Goal: Task Accomplishment & Management: Complete application form

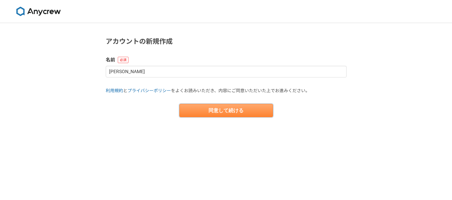
click at [223, 109] on button "同意して続ける" at bounding box center [226, 110] width 94 height 13
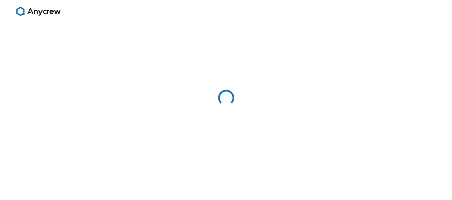
select select "13"
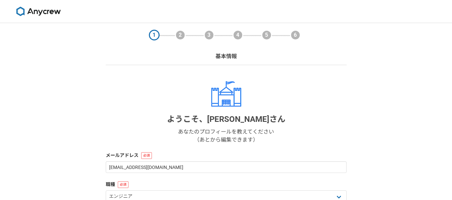
scroll to position [133, 0]
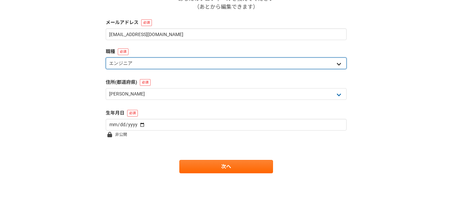
click at [146, 63] on select "エンジニア デザイナー ライター 営業 マーケティング 企画・事業開発 バックオフィス その他" at bounding box center [226, 64] width 241 height 12
select select "6"
click at [106, 58] on select "エンジニア デザイナー ライター 営業 マーケティング 企画・事業開発 バックオフィス その他" at bounding box center [226, 64] width 241 height 12
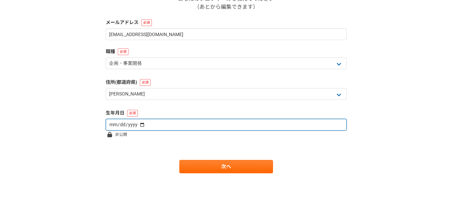
click at [137, 124] on input "date" at bounding box center [226, 125] width 241 height 12
click at [108, 122] on input "date" at bounding box center [226, 125] width 241 height 12
click at [110, 125] on input "date" at bounding box center [226, 125] width 241 height 12
type input "[DATE]"
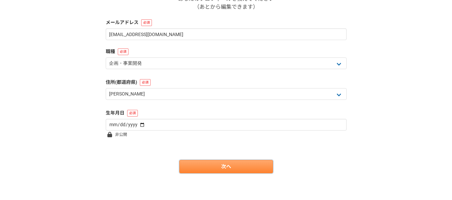
click at [207, 173] on link "次へ" at bounding box center [226, 166] width 94 height 13
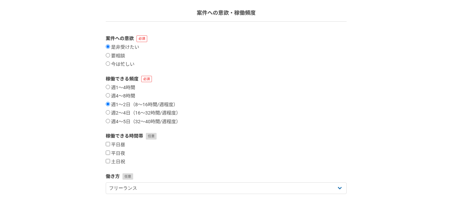
scroll to position [44, 0]
click at [108, 57] on input "要相談" at bounding box center [108, 55] width 4 height 4
radio input "true"
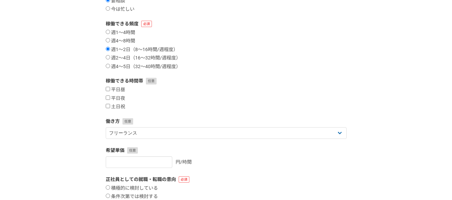
scroll to position [99, 0]
click at [106, 102] on div "平日昼 平日夜 土日祝" at bounding box center [226, 98] width 241 height 23
click at [107, 105] on input "土日祝" at bounding box center [108, 106] width 4 height 4
checkbox input "true"
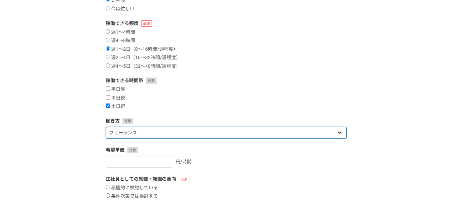
click at [123, 136] on select "フリーランス 副業 その他" at bounding box center [226, 133] width 241 height 12
select select "sidejob"
click at [106, 127] on select "フリーランス 副業 その他" at bounding box center [226, 133] width 241 height 12
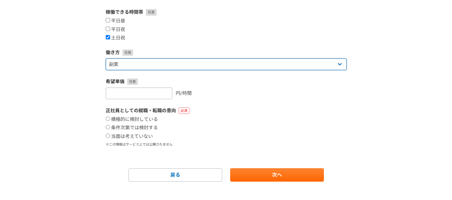
scroll to position [176, 0]
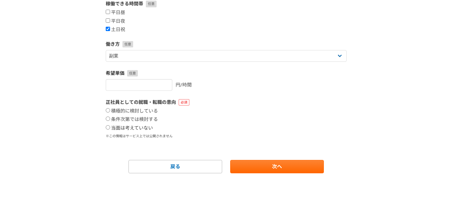
click at [107, 128] on input "当面は考えていない" at bounding box center [108, 127] width 4 height 4
radio input "true"
click at [266, 159] on form "案件への意欲 是非受けたい 要相談 今は忙しい 稼働できる頻度 週1〜4時間 週4〜8時間 週1〜2日（8〜16時間/週程度） 週2〜4日（16〜32時間/週…" at bounding box center [226, 38] width 241 height 271
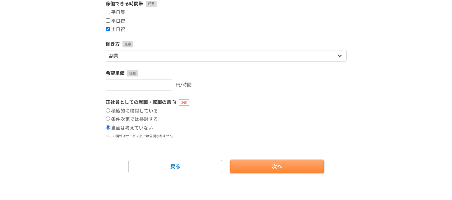
click at [263, 169] on link "次へ" at bounding box center [277, 166] width 94 height 13
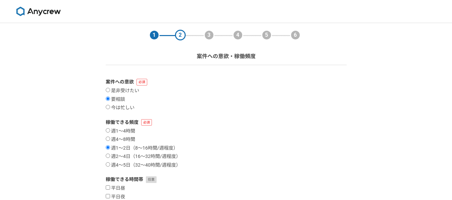
select select
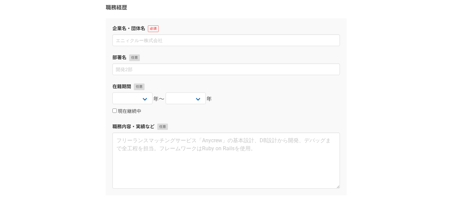
scroll to position [78, 0]
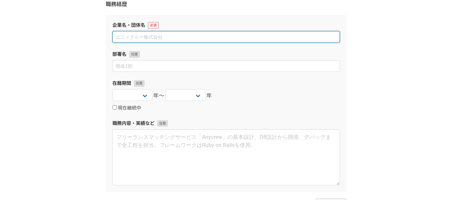
click at [139, 37] on input at bounding box center [225, 37] width 227 height 12
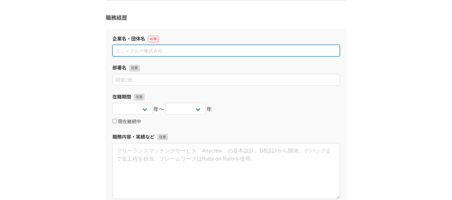
scroll to position [64, 0]
type input "株式会社トモノカイ"
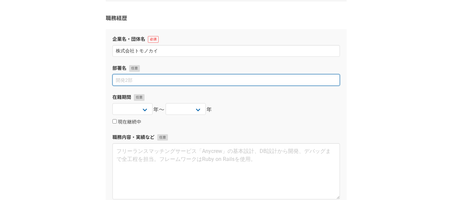
click at [131, 82] on input at bounding box center [225, 80] width 227 height 12
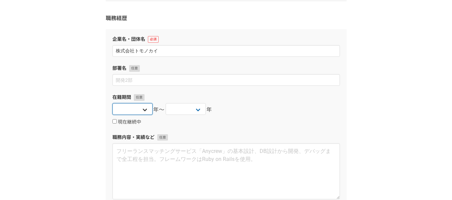
click at [143, 110] on select "[DATE] [DATE] [DATE] [DATE] [DATE] [DATE] [DATE] [DATE] [DATE] [DATE] [DATE] [D…" at bounding box center [132, 109] width 40 height 12
select select "[DATE]"
click at [112, 103] on select "[DATE] [DATE] [DATE] [DATE] [DATE] [DATE] [DATE] [DATE] [DATE] [DATE] [DATE] [D…" at bounding box center [132, 109] width 40 height 12
click at [192, 109] on select "[DATE] [DATE] [DATE] [DATE] [DATE] [DATE] [DATE] [DATE] [DATE] [DATE] [DATE] [D…" at bounding box center [186, 109] width 40 height 12
click at [115, 123] on input "現在継続中" at bounding box center [114, 121] width 4 height 4
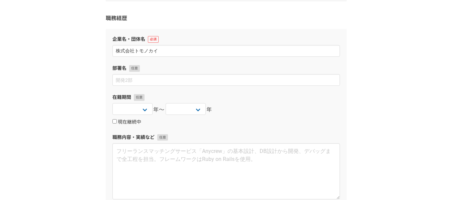
checkbox input "true"
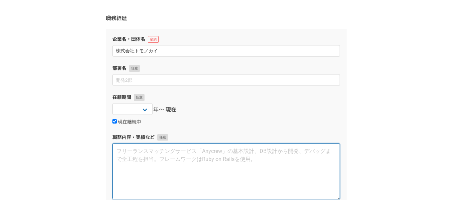
click at [134, 156] on textarea at bounding box center [225, 171] width 227 height 56
type textarea "き"
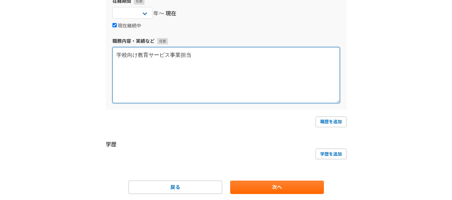
scroll to position [181, 0]
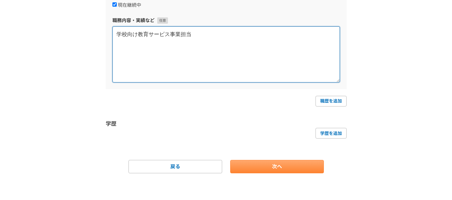
type textarea "学校向け教育サービス事業担当"
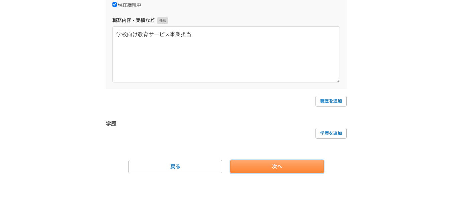
click at [262, 167] on link "次へ" at bounding box center [277, 166] width 94 height 13
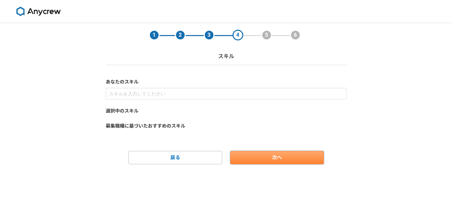
scroll to position [0, 0]
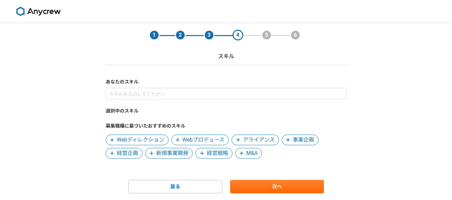
click at [150, 152] on icon at bounding box center [151, 153] width 4 height 5
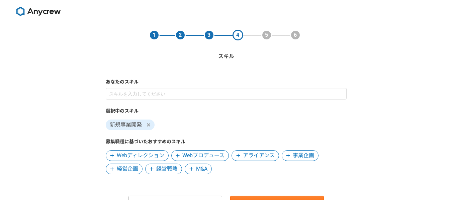
click at [289, 157] on icon at bounding box center [288, 156] width 4 height 4
click at [110, 169] on icon at bounding box center [112, 169] width 4 height 5
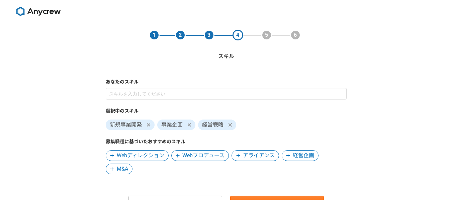
scroll to position [36, 0]
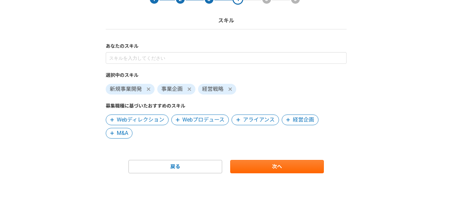
click at [234, 121] on span at bounding box center [238, 120] width 8 height 8
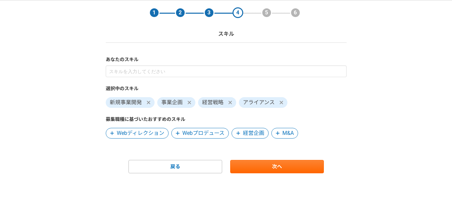
scroll to position [22, 0]
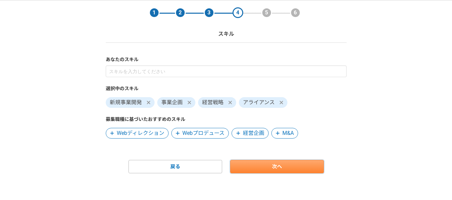
click at [248, 166] on link "次へ" at bounding box center [277, 166] width 94 height 13
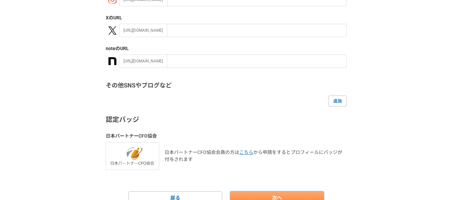
scroll to position [153, 0]
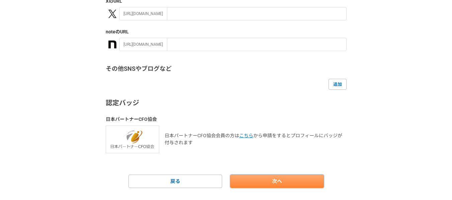
click at [260, 177] on link "次へ" at bounding box center [277, 181] width 94 height 13
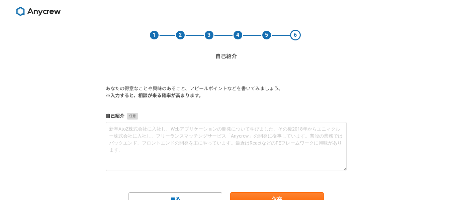
scroll to position [32, 0]
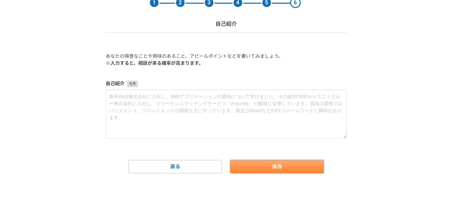
click at [258, 167] on button "保存" at bounding box center [277, 166] width 94 height 13
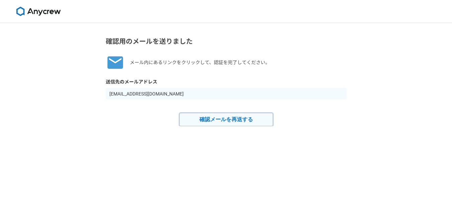
click at [216, 120] on button "確認メールを再送する" at bounding box center [226, 119] width 94 height 13
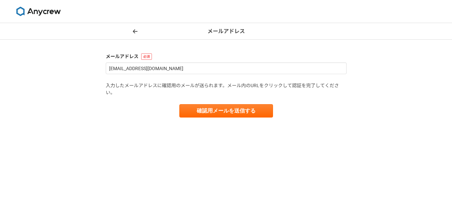
click at [134, 30] on icon at bounding box center [135, 31] width 5 height 4
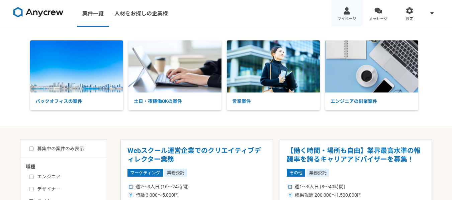
click at [345, 20] on span "マイページ" at bounding box center [346, 18] width 18 height 5
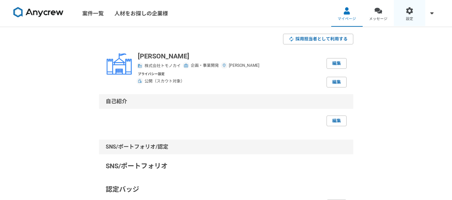
click at [405, 16] on link "設定" at bounding box center [409, 13] width 31 height 27
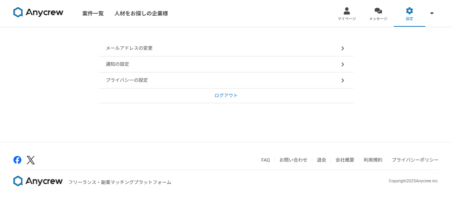
click at [142, 81] on p "プライバシーの設定" at bounding box center [127, 80] width 42 height 7
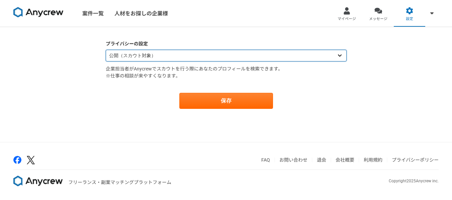
click at [127, 56] on select "公開（スカウト対象） 非公開（スカウト対象外）" at bounding box center [226, 56] width 241 height 12
select select "closed"
click at [106, 50] on select "公開（スカウト対象） 非公開（スカウト対象外）" at bounding box center [226, 56] width 241 height 12
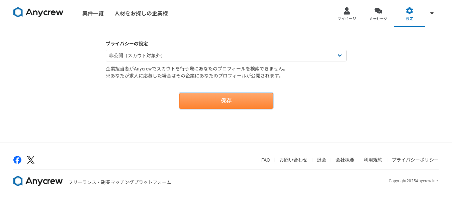
click at [198, 95] on button "保存" at bounding box center [226, 101] width 94 height 16
click at [221, 103] on button "保存" at bounding box center [226, 101] width 94 height 16
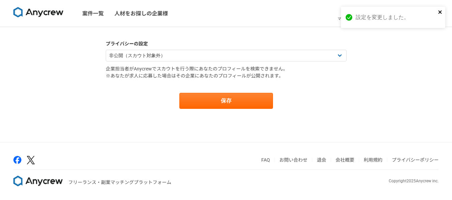
click at [439, 13] on icon "close" at bounding box center [439, 11] width 3 height 3
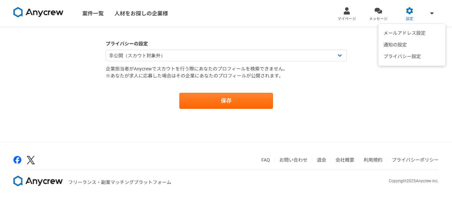
click at [430, 12] on span at bounding box center [432, 13] width 8 height 8
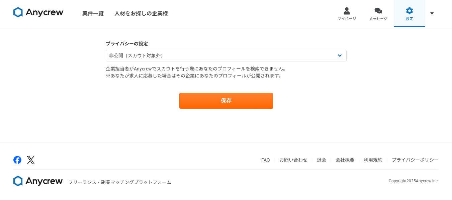
click at [413, 12] on div at bounding box center [410, 11] width 8 height 8
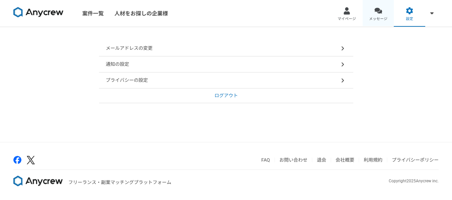
click at [382, 14] on link "メッセージ" at bounding box center [377, 13] width 31 height 27
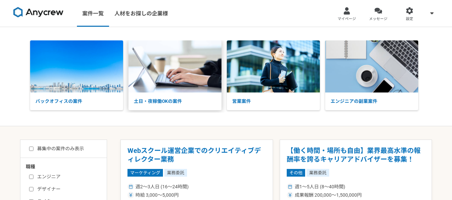
click at [170, 72] on img at bounding box center [174, 66] width 93 height 52
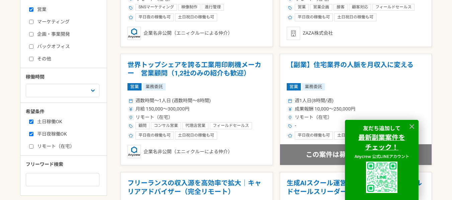
scroll to position [205, 0]
click at [32, 34] on input "企画・事業開発" at bounding box center [31, 34] width 4 height 4
checkbox input "true"
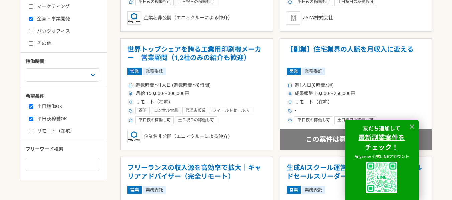
scroll to position [220, 0]
click at [32, 30] on input "バックオフィス" at bounding box center [31, 31] width 4 height 4
checkbox input "true"
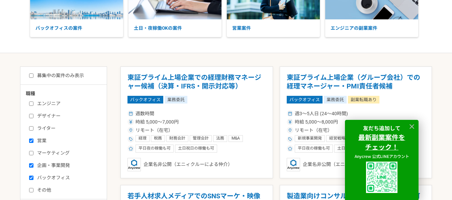
scroll to position [80, 0]
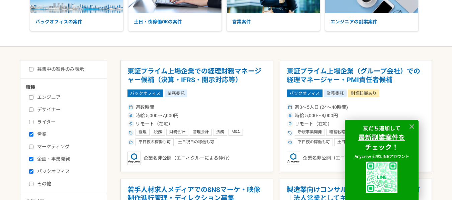
click at [31, 71] on input "募集中の案件のみ表示" at bounding box center [31, 69] width 4 height 4
checkbox input "true"
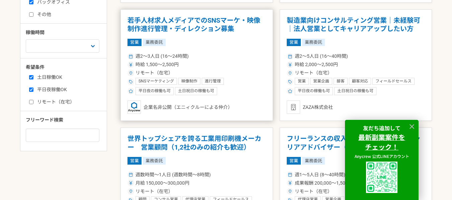
scroll to position [248, 0]
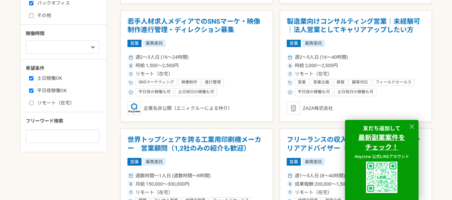
drag, startPoint x: 319, startPoint y: 22, endPoint x: 114, endPoint y: 110, distance: 223.3
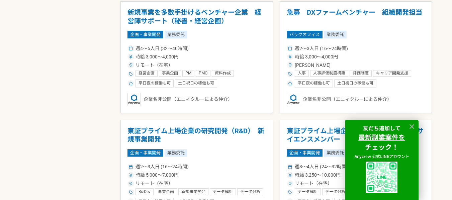
scroll to position [732, 0]
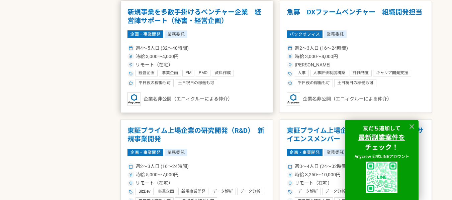
drag, startPoint x: 310, startPoint y: 11, endPoint x: 176, endPoint y: 11, distance: 134.1
click at [176, 11] on h1 "新規事業を多数手掛けるベンチャー企業　経営陣サポート（秘書・経営企画）" at bounding box center [196, 16] width 138 height 17
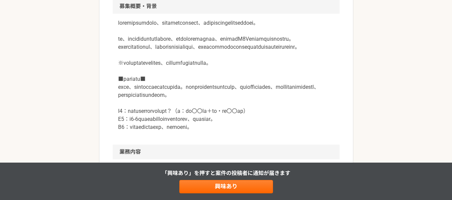
scroll to position [213, 0]
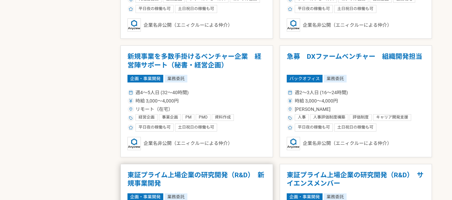
scroll to position [687, 0]
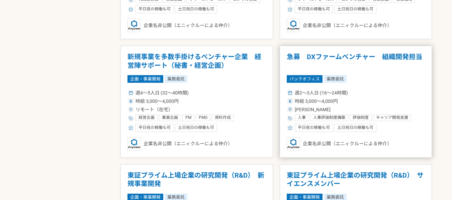
click at [315, 59] on h1 "急募　DXファームベンチャー　組織開発担当" at bounding box center [356, 61] width 138 height 17
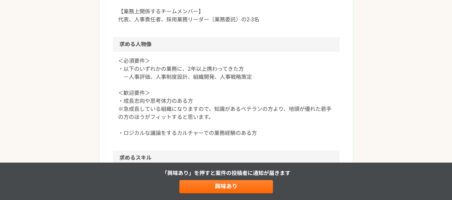
scroll to position [575, 0]
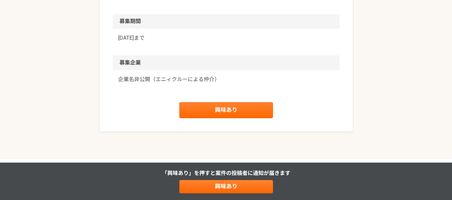
scroll to position [917, 0]
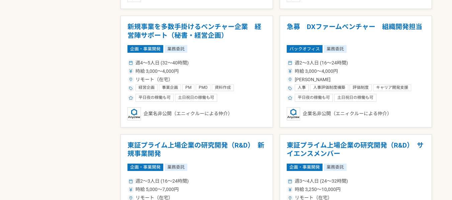
scroll to position [718, 0]
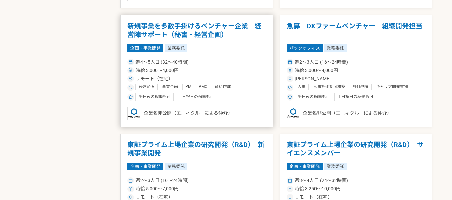
click at [164, 24] on h1 "新規事業を多数手掛けるベンチャー企業　経営陣サポート（秘書・経営企画）" at bounding box center [196, 30] width 138 height 17
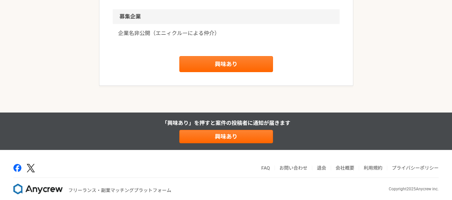
scroll to position [886, 0]
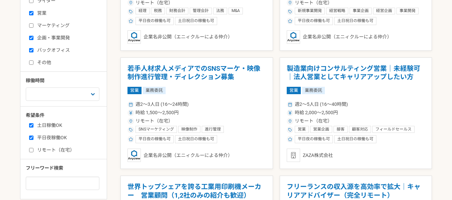
scroll to position [201, 0]
click at [31, 140] on input "平日夜稼働OK" at bounding box center [31, 138] width 4 height 4
checkbox input "false"
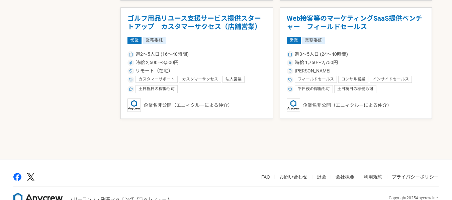
scroll to position [1200, 0]
click at [196, 154] on div at bounding box center [275, 139] width 311 height 40
